Goal: Transaction & Acquisition: Obtain resource

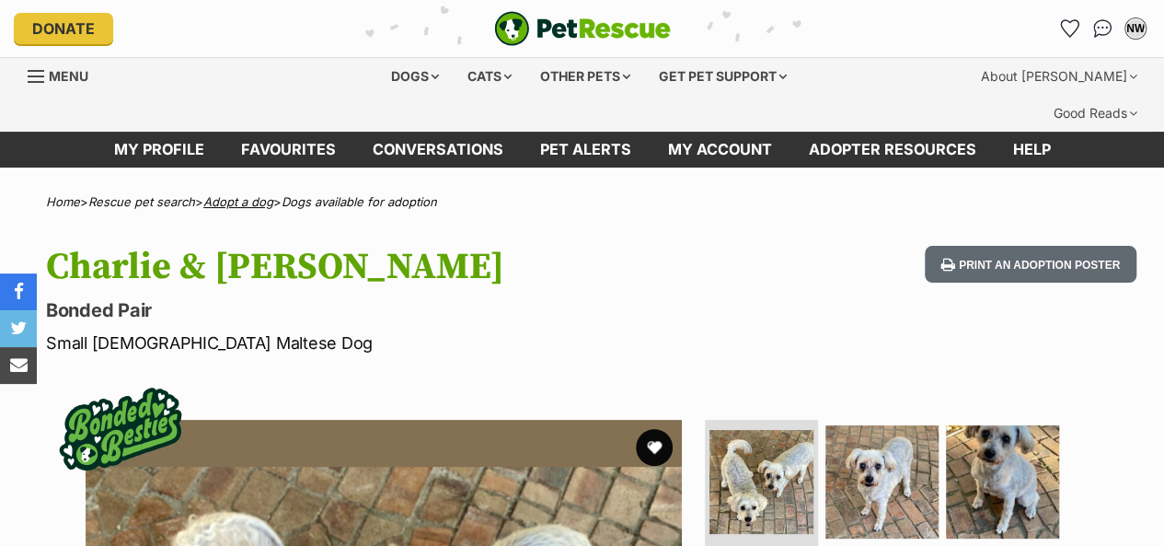
click at [260, 194] on link "Adopt a dog" at bounding box center [238, 201] width 70 height 15
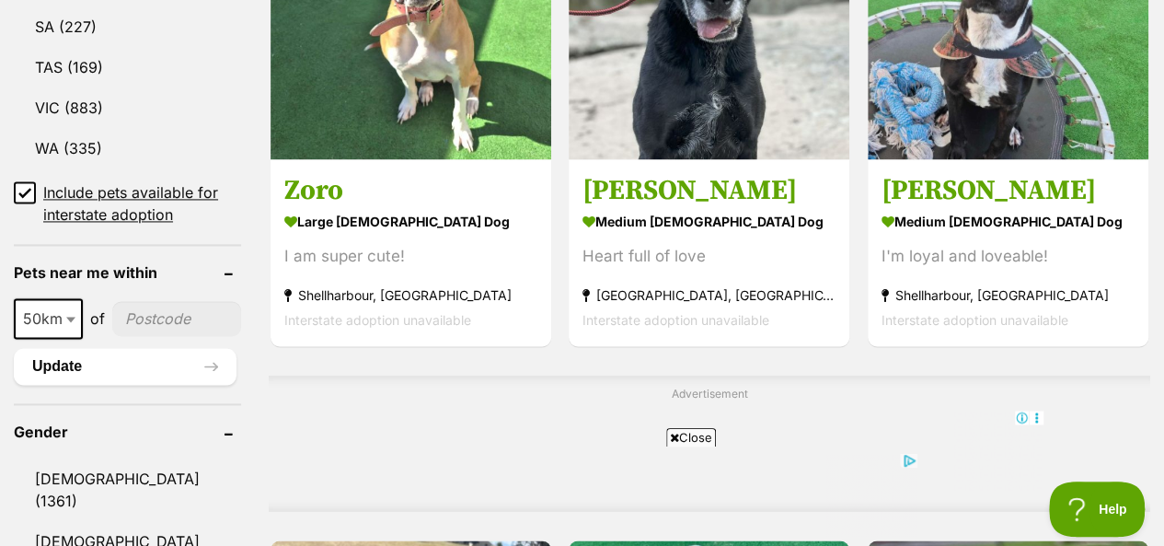
scroll to position [1381, 0]
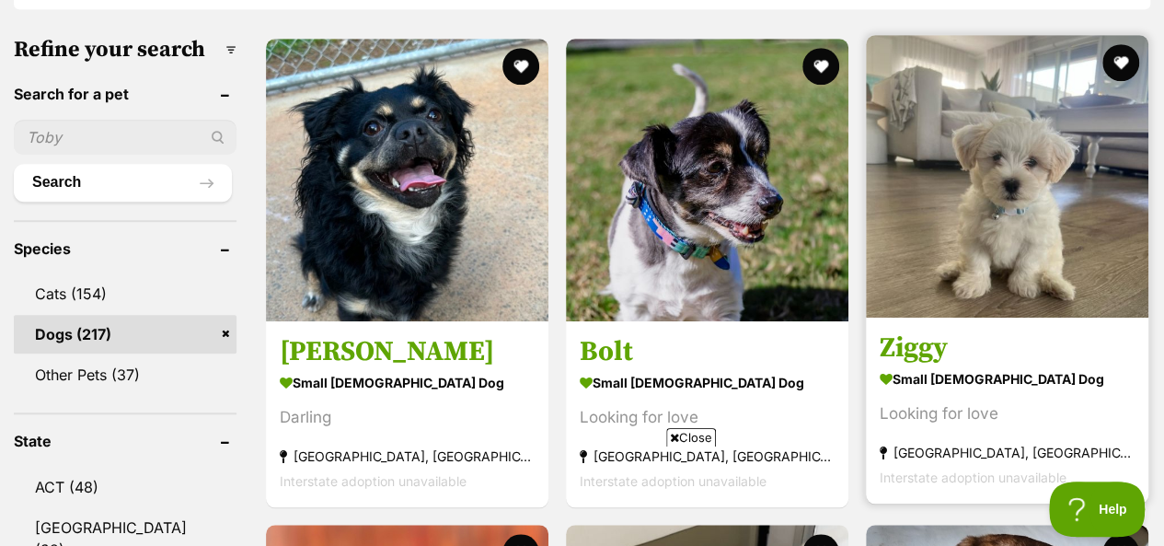
click at [1033, 191] on img at bounding box center [1007, 176] width 283 height 283
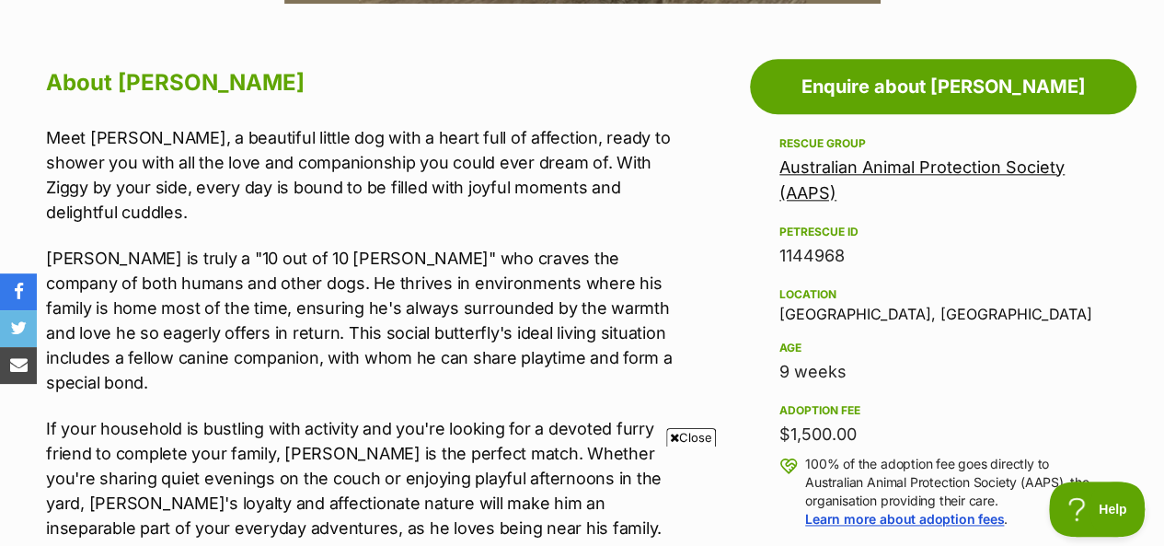
scroll to position [1105, 0]
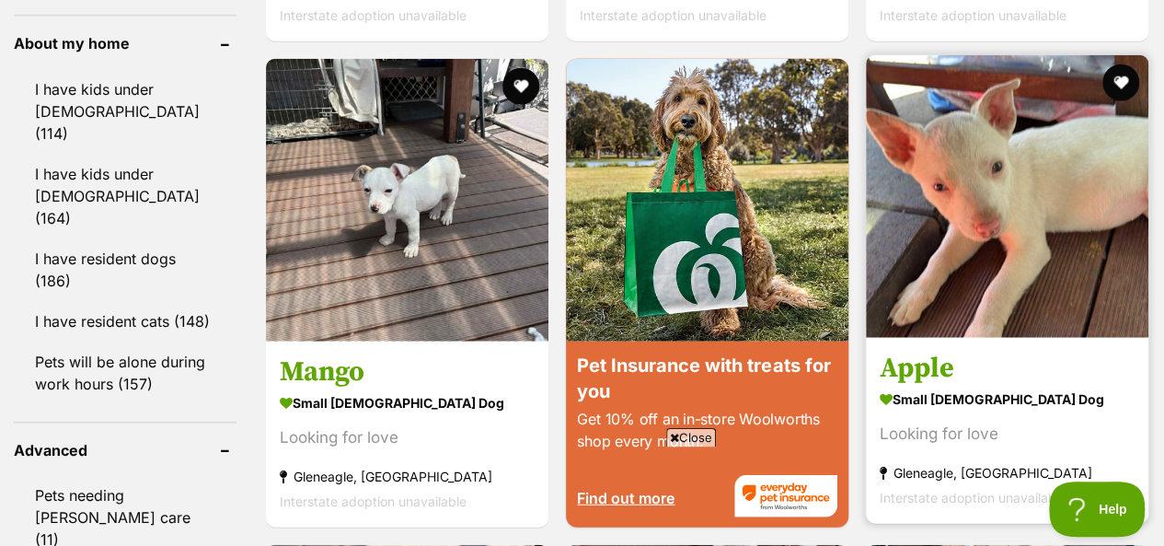
scroll to position [2301, 0]
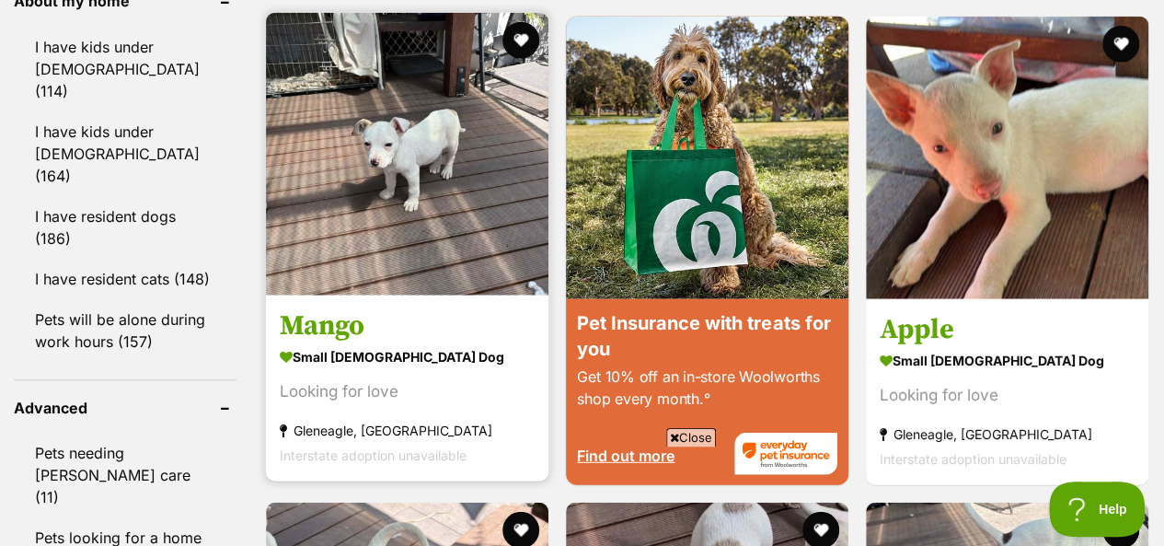
click at [415, 168] on img at bounding box center [407, 154] width 283 height 283
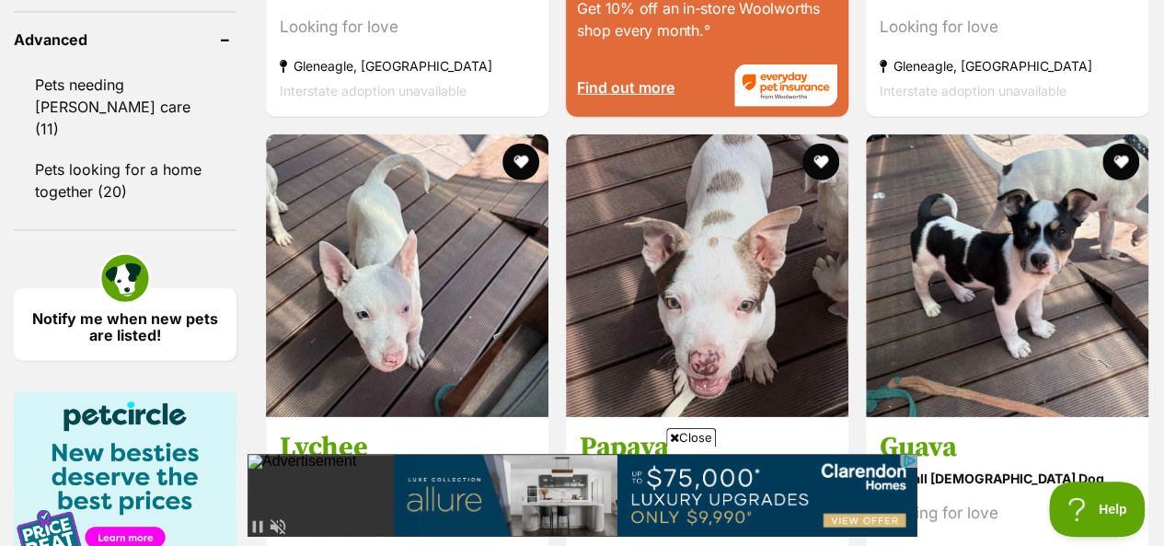
scroll to position [2761, 0]
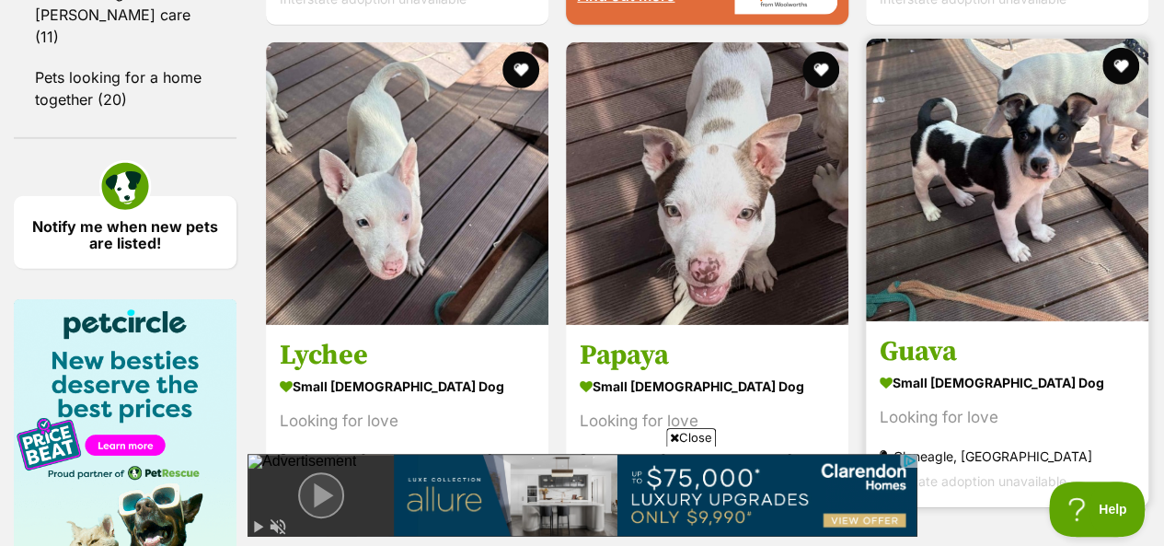
click at [1005, 189] on img at bounding box center [1007, 180] width 283 height 283
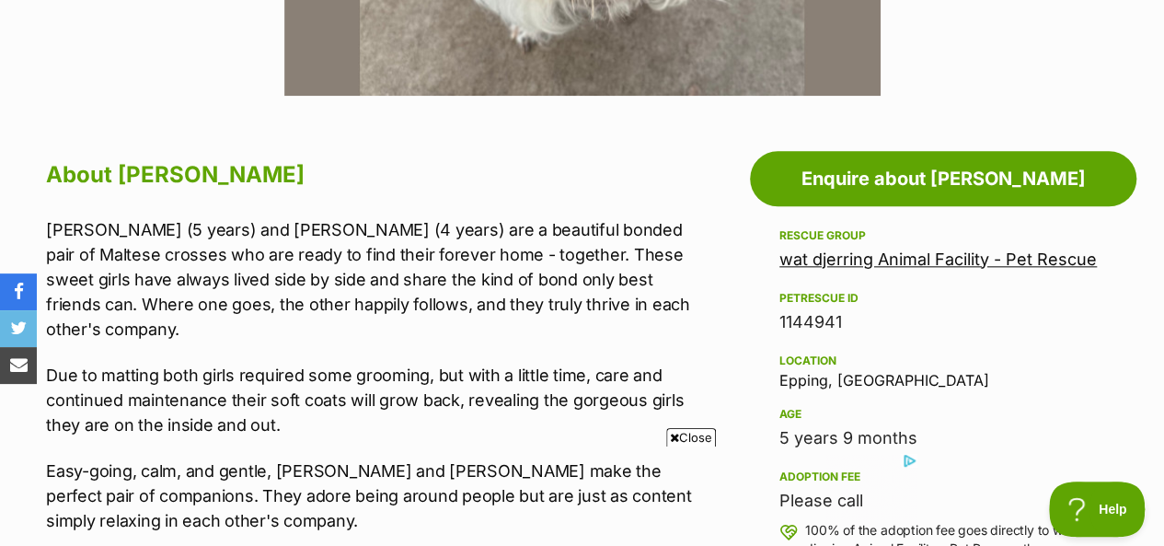
scroll to position [1013, 0]
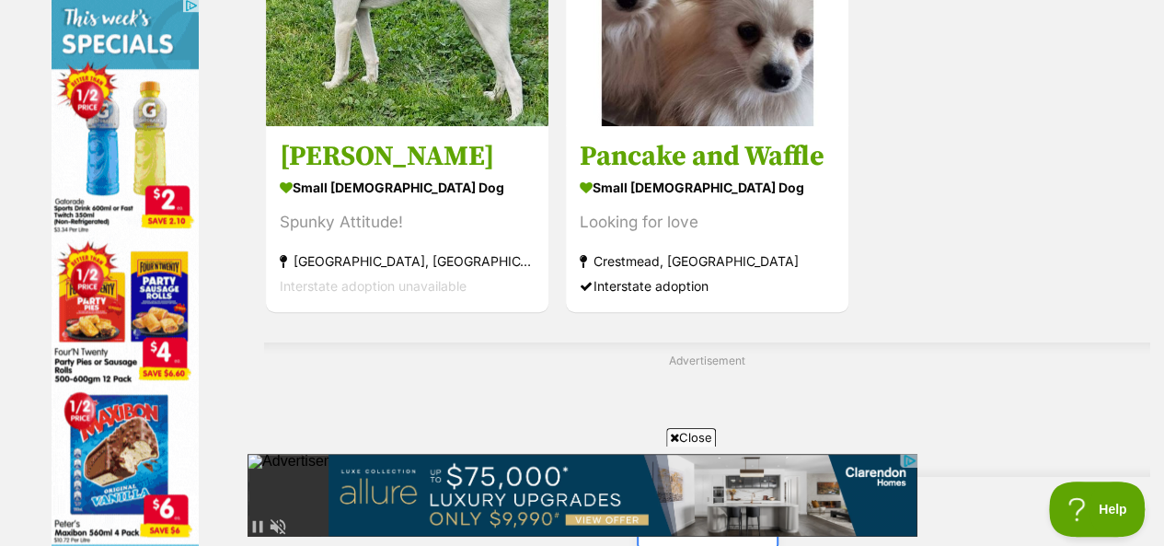
click at [712, 507] on link "Next" at bounding box center [708, 529] width 138 height 44
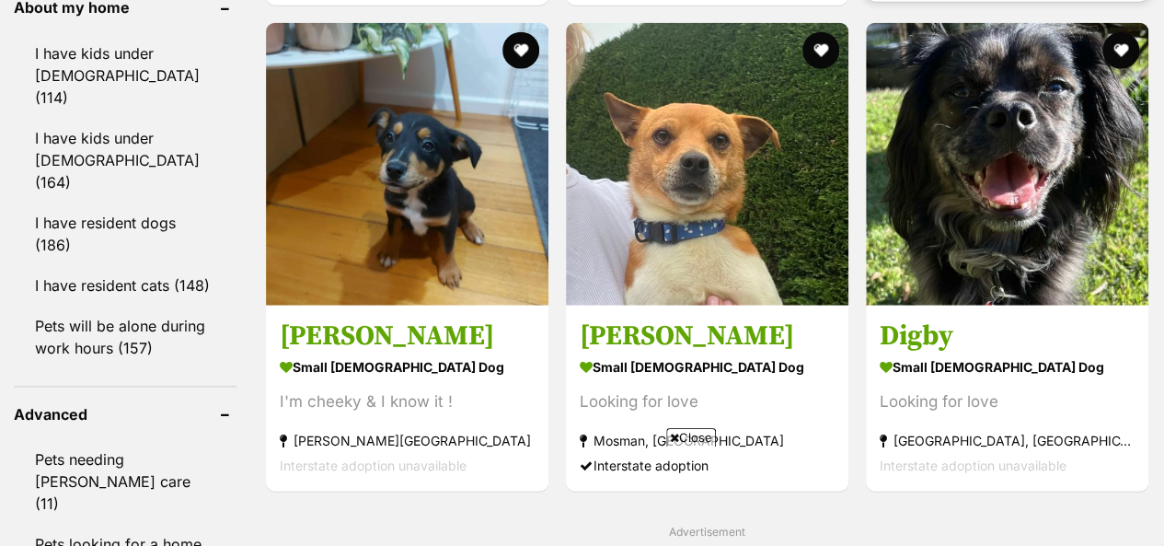
scroll to position [2301, 0]
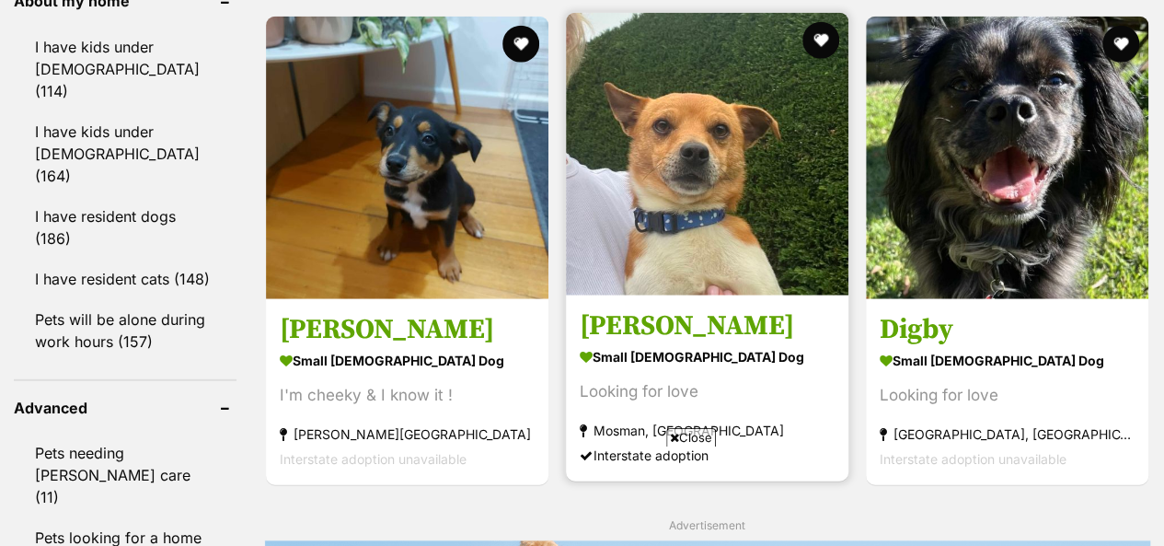
click at [695, 120] on img at bounding box center [707, 154] width 283 height 283
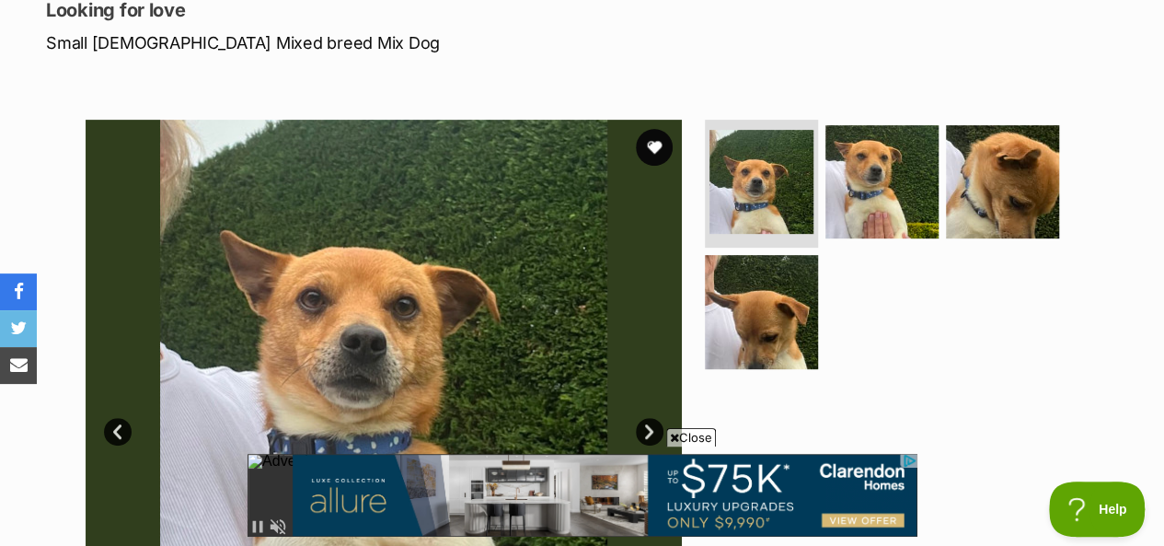
scroll to position [276, 0]
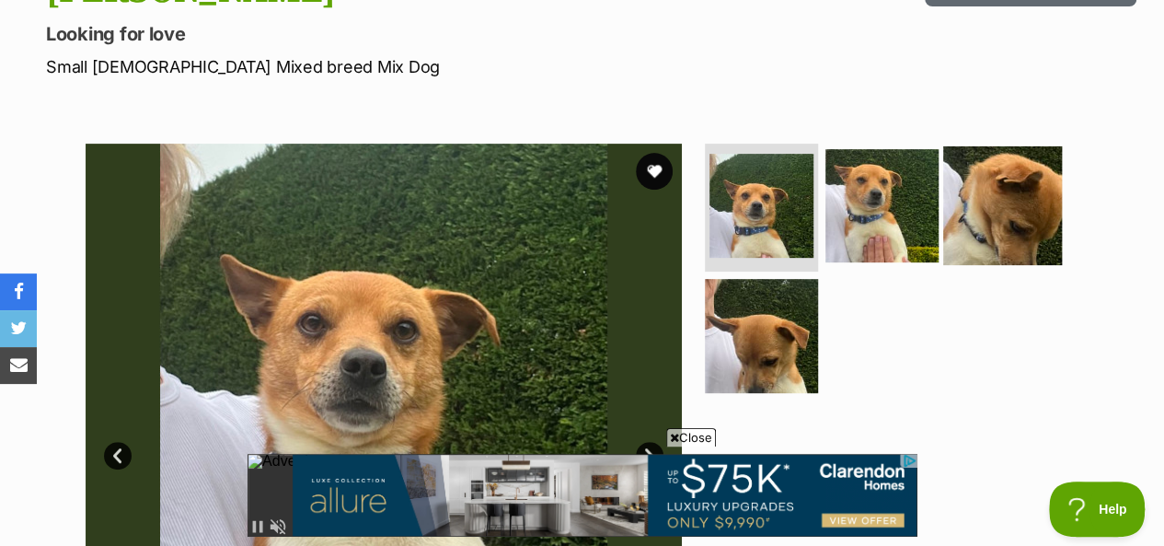
click at [979, 174] on img at bounding box center [1002, 204] width 119 height 119
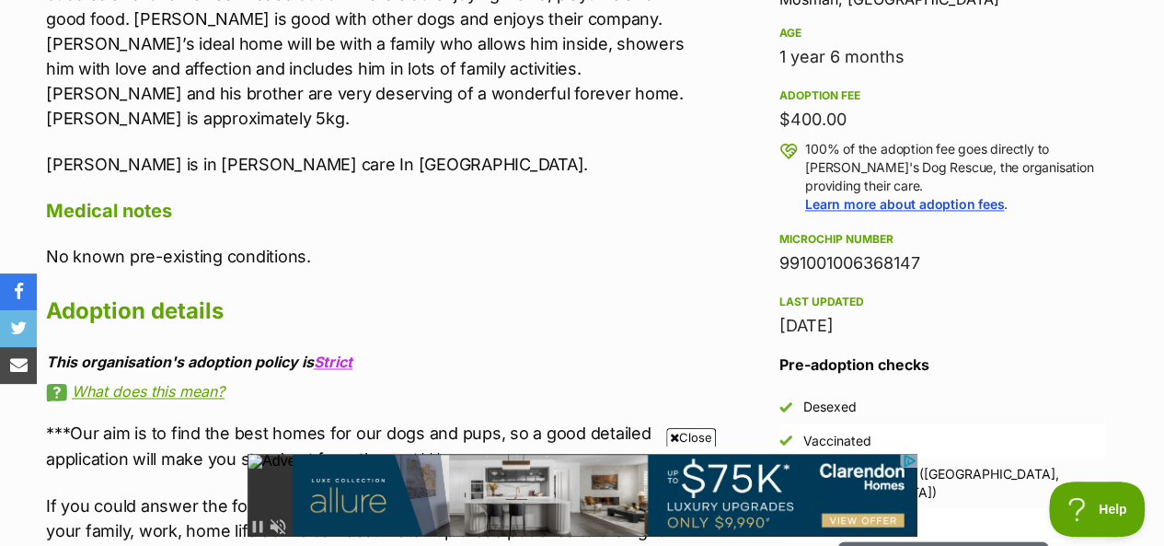
scroll to position [1381, 0]
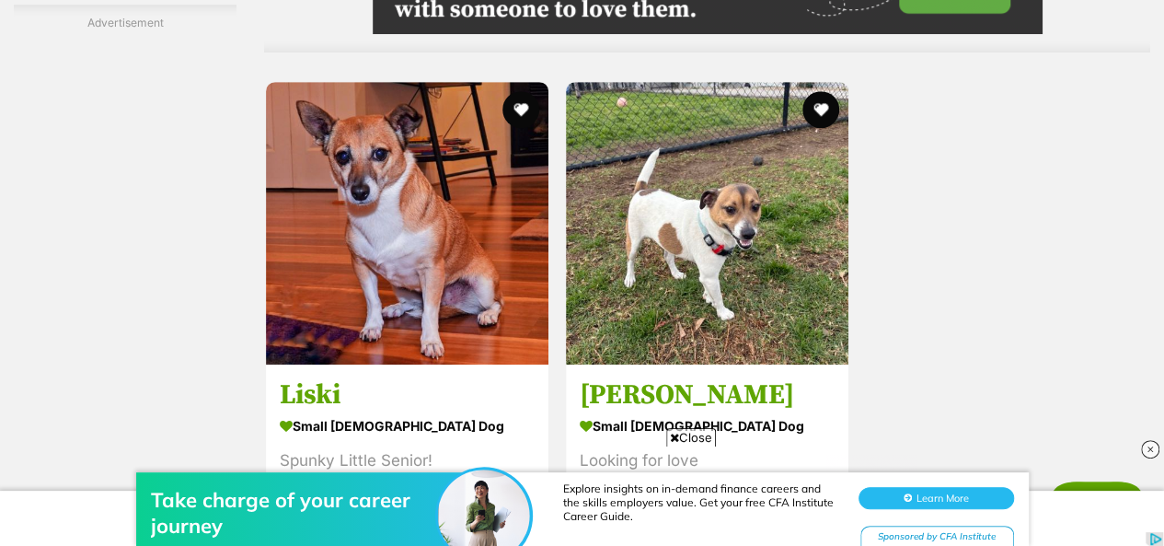
scroll to position [4050, 0]
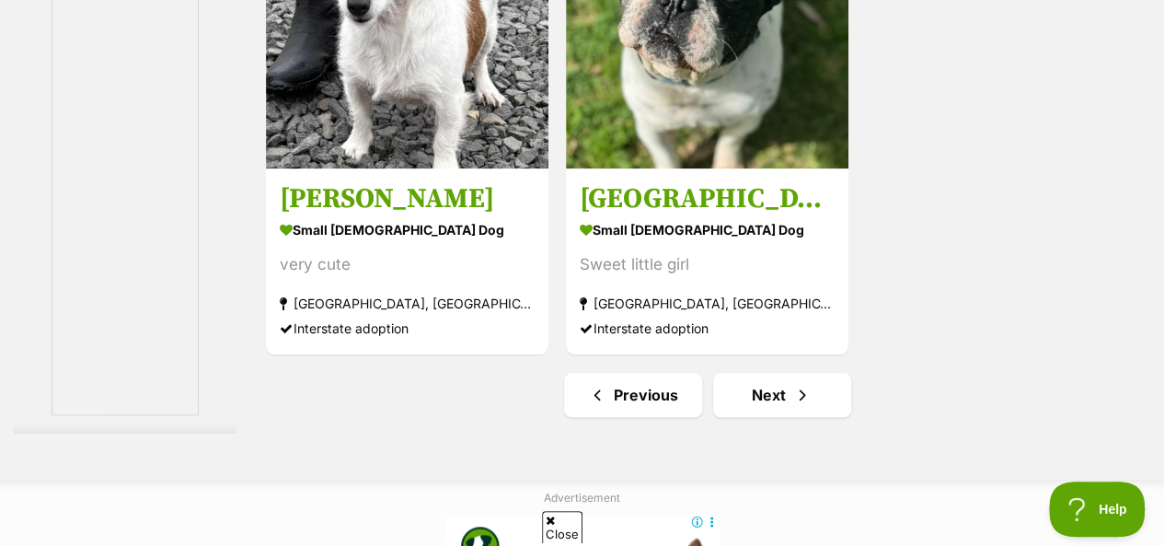
scroll to position [4418, 0]
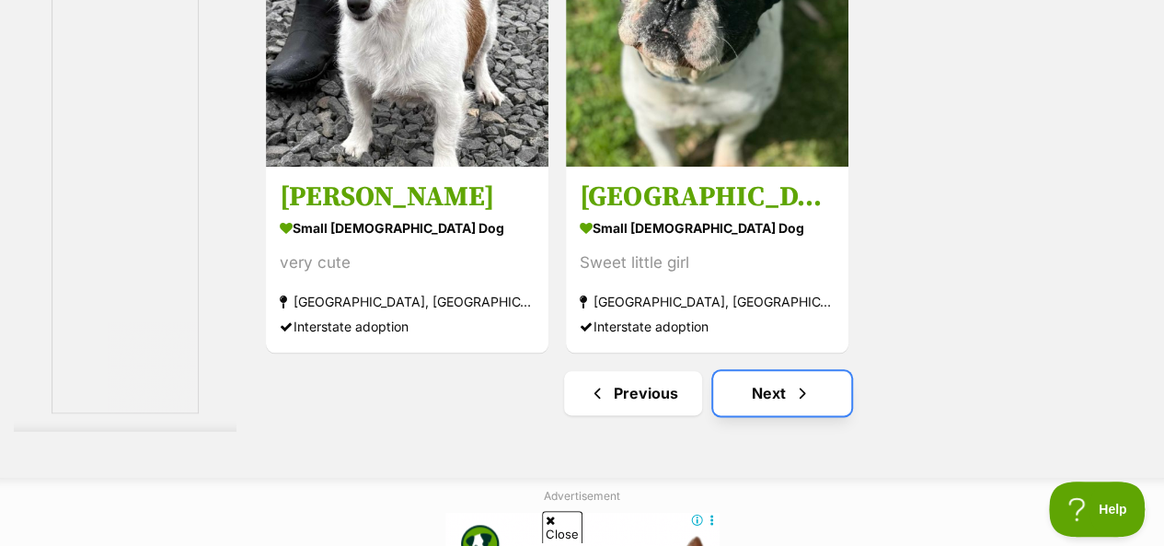
click at [792, 371] on link "Next" at bounding box center [782, 393] width 138 height 44
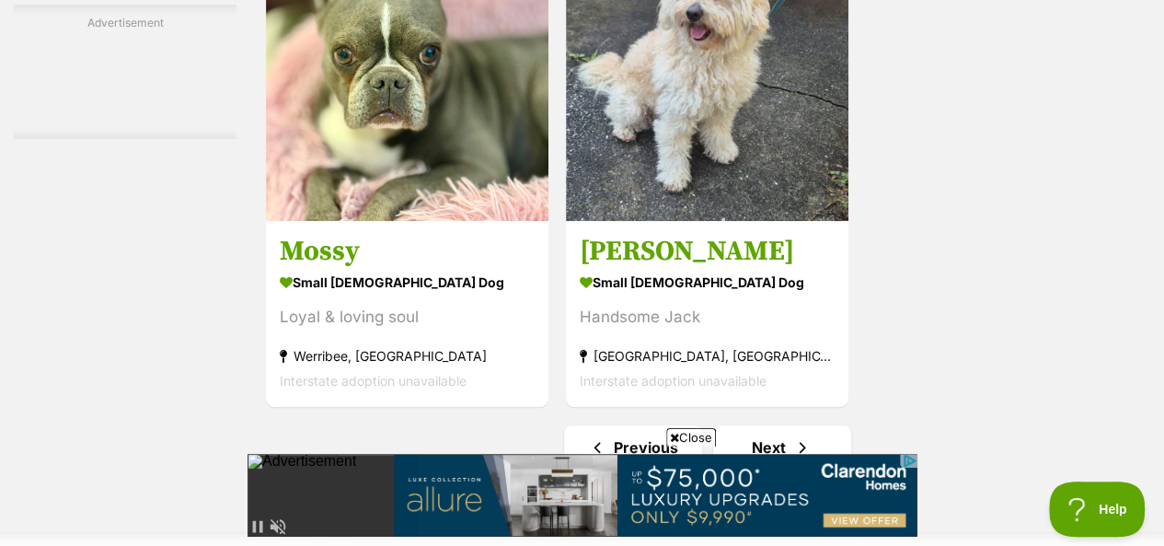
scroll to position [4234, 0]
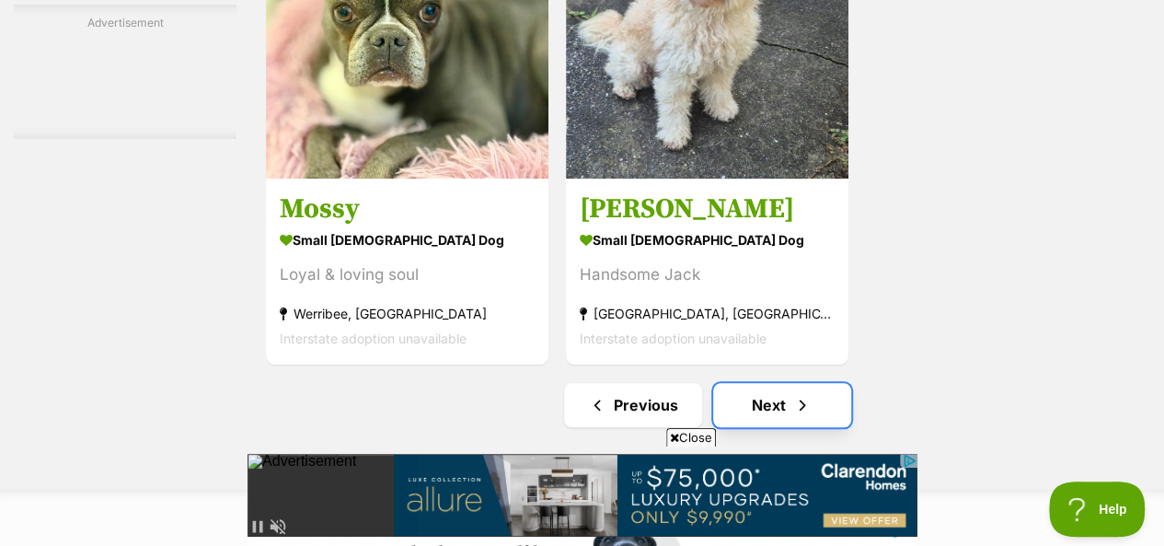
click at [811, 383] on link "Next" at bounding box center [782, 405] width 138 height 44
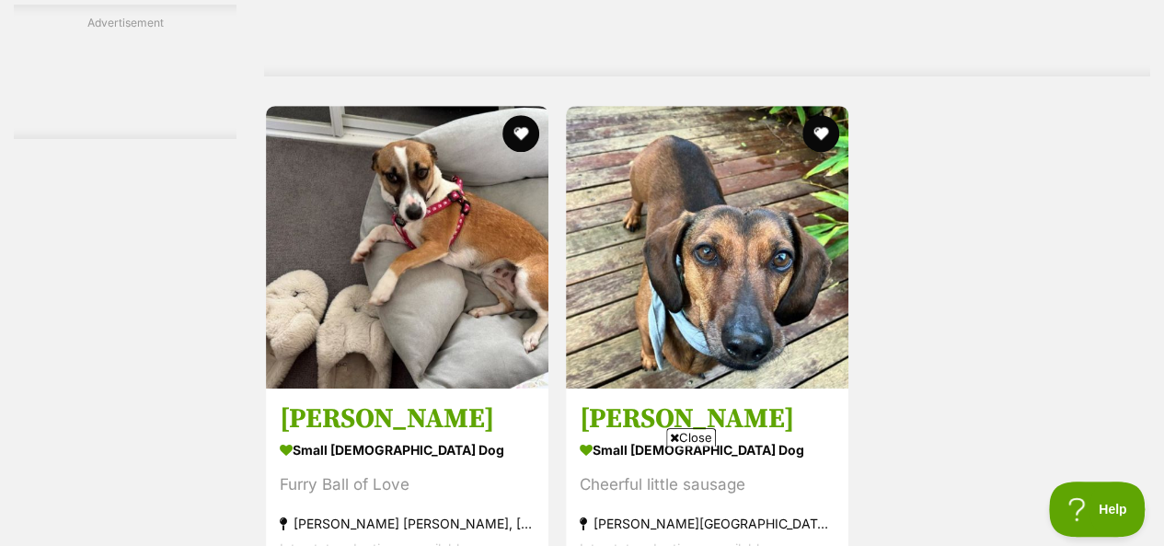
scroll to position [4142, 0]
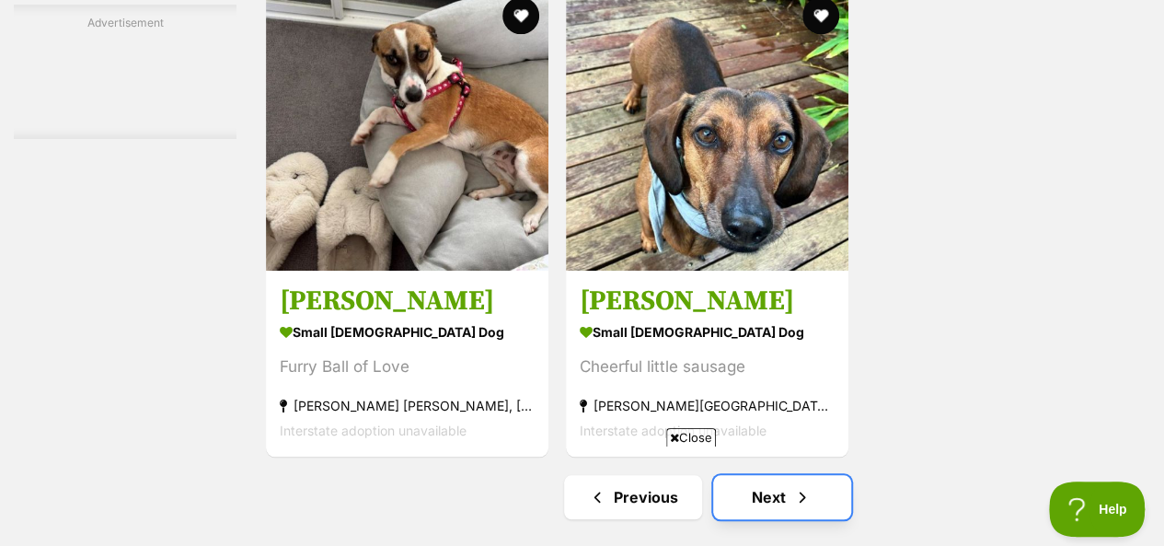
click at [806, 486] on span "Next page" at bounding box center [802, 497] width 18 height 22
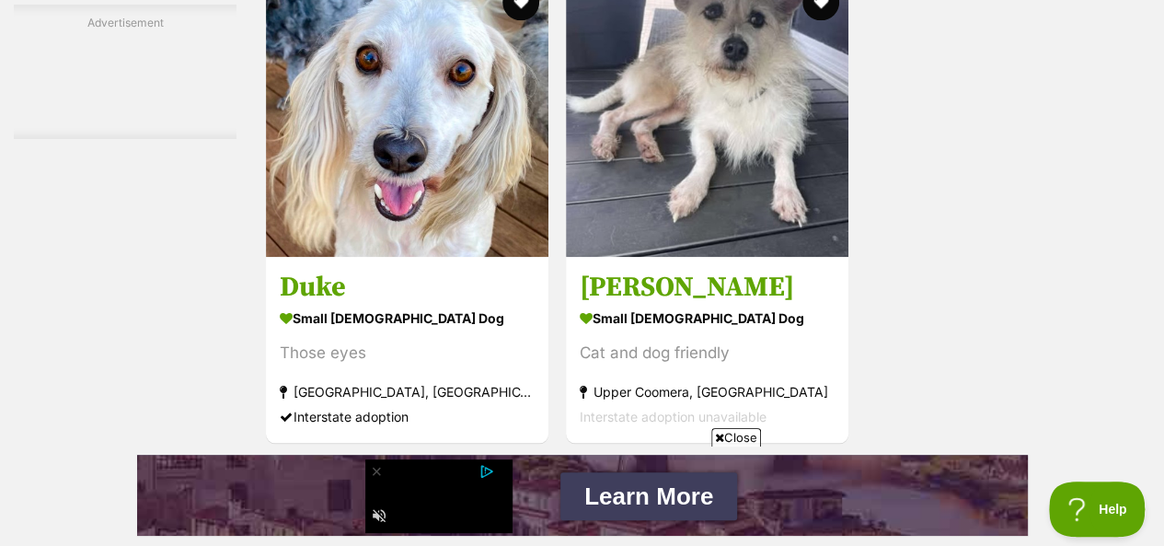
scroll to position [4418, 0]
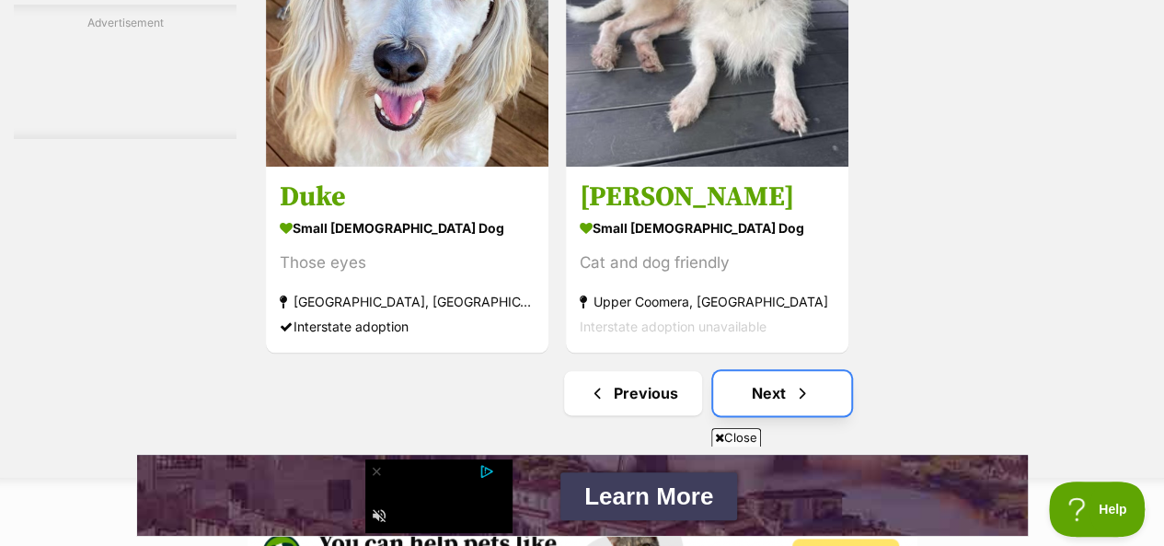
click at [745, 371] on link "Next" at bounding box center [782, 393] width 138 height 44
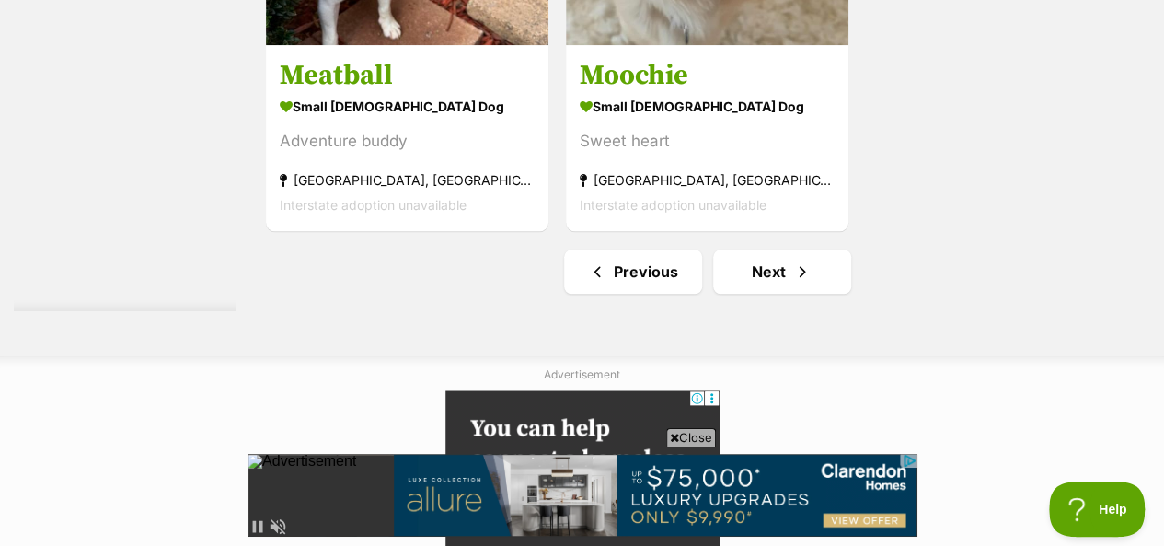
scroll to position [4326, 0]
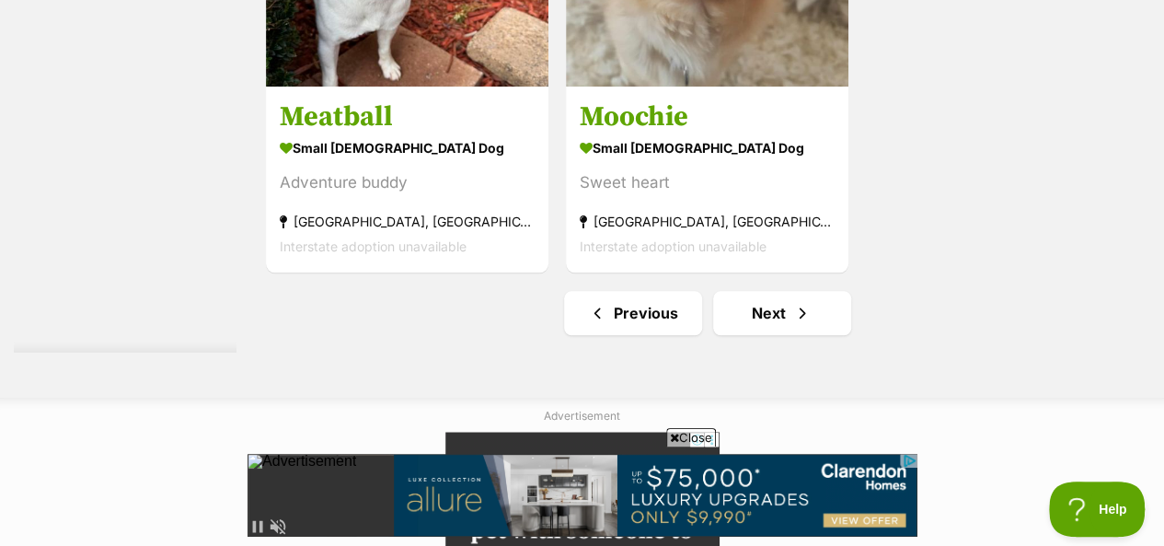
click at [764, 291] on link "Next" at bounding box center [782, 313] width 138 height 44
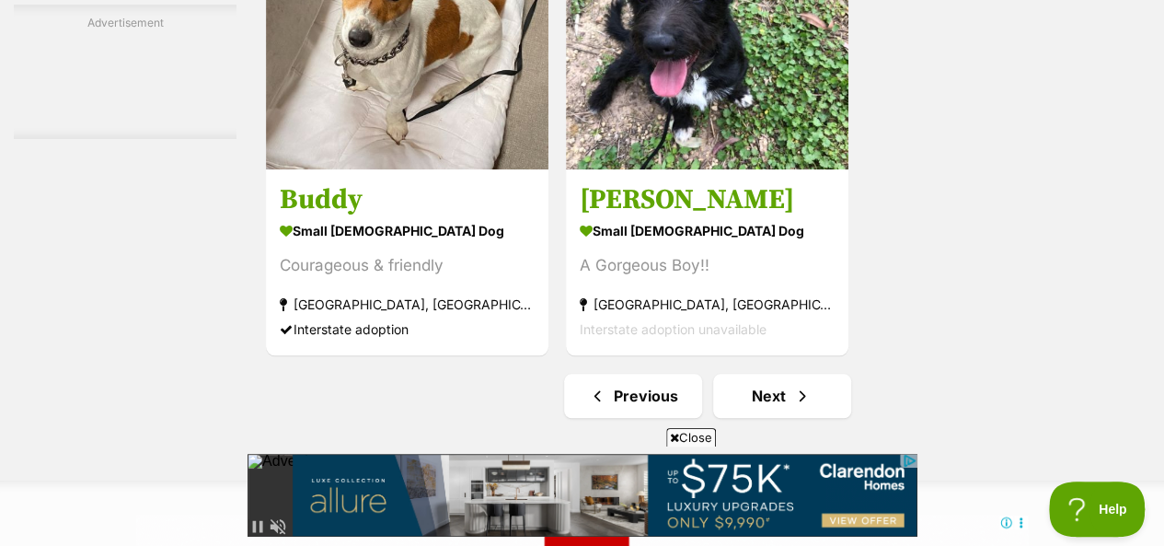
scroll to position [4326, 0]
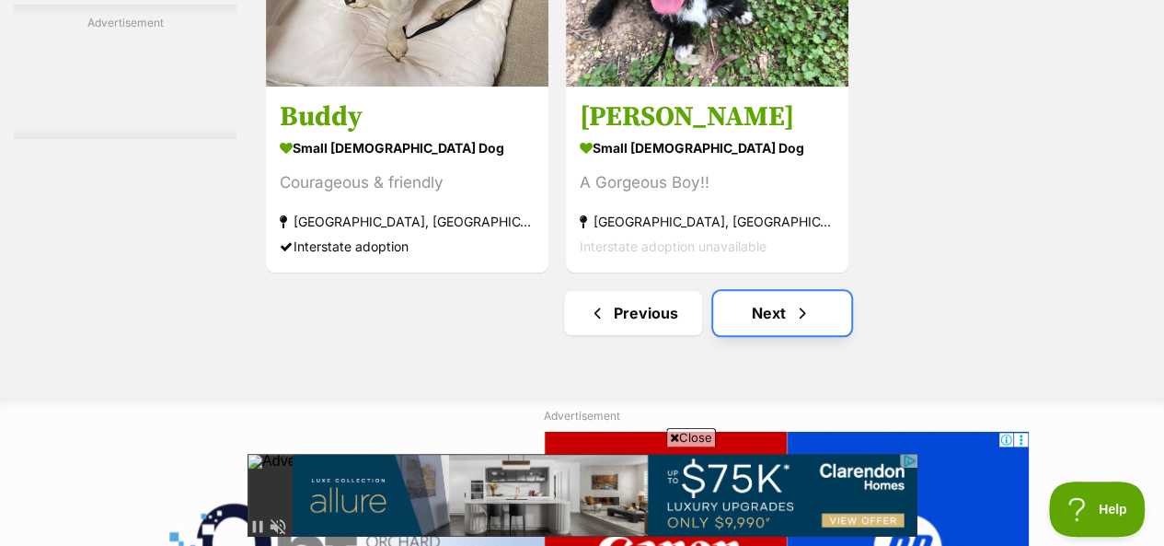
click at [766, 291] on link "Next" at bounding box center [782, 313] width 138 height 44
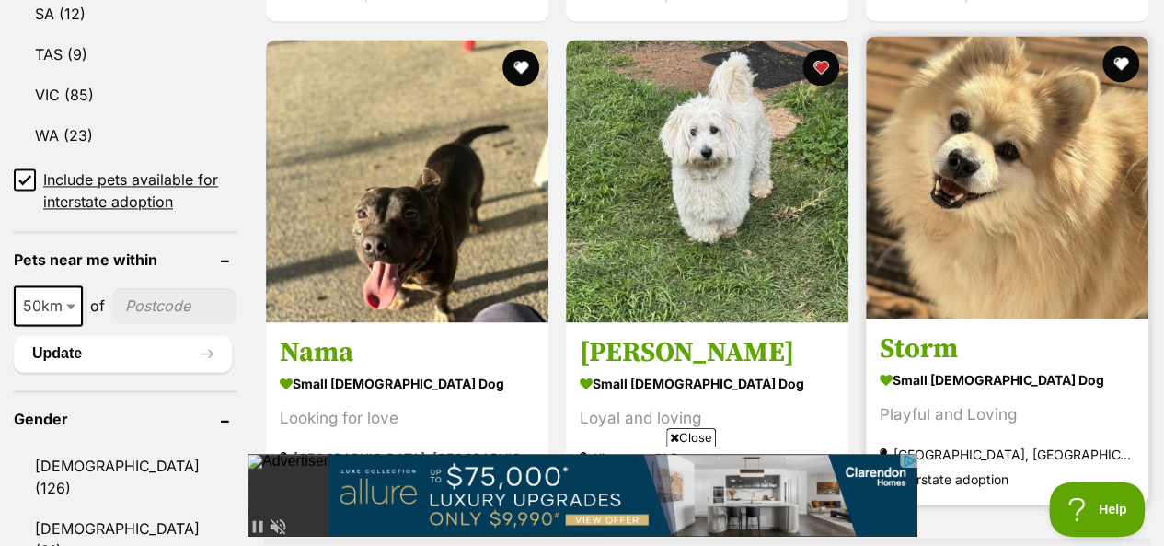
scroll to position [1289, 0]
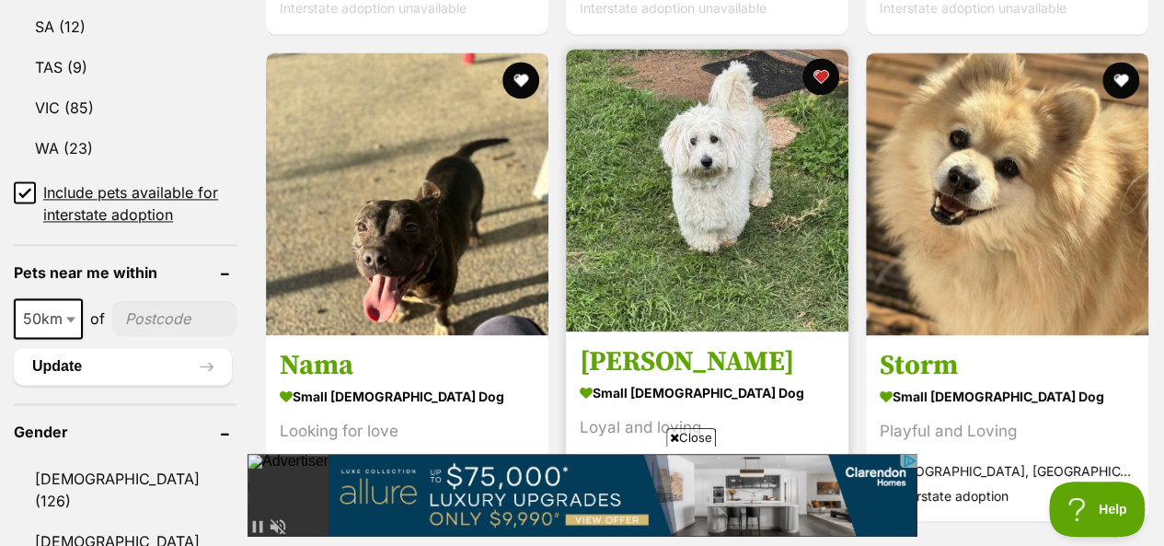
click at [821, 164] on img at bounding box center [707, 190] width 283 height 283
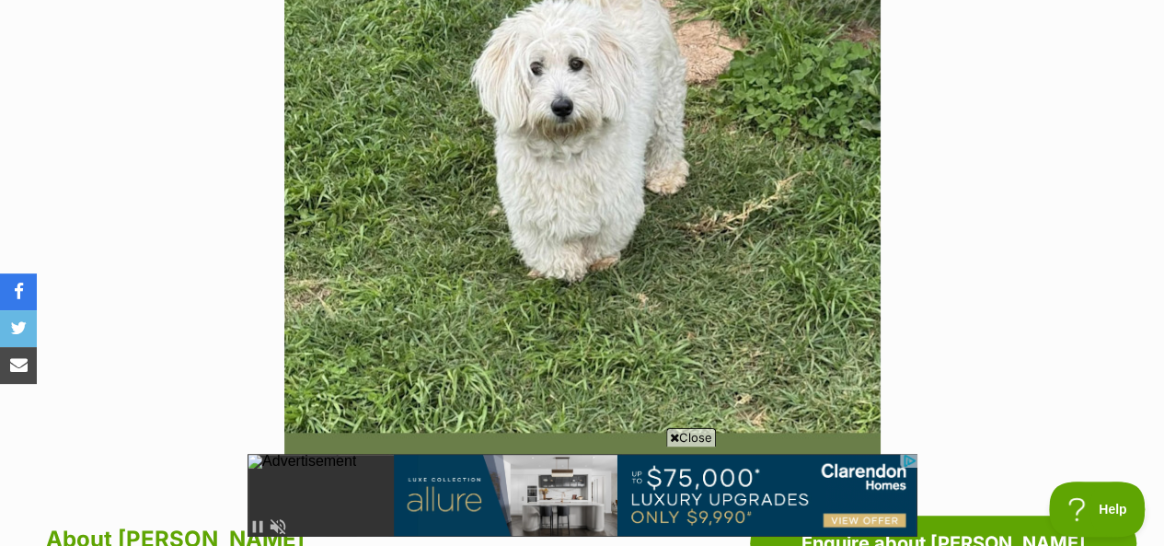
scroll to position [644, 0]
